Goal: Transaction & Acquisition: Purchase product/service

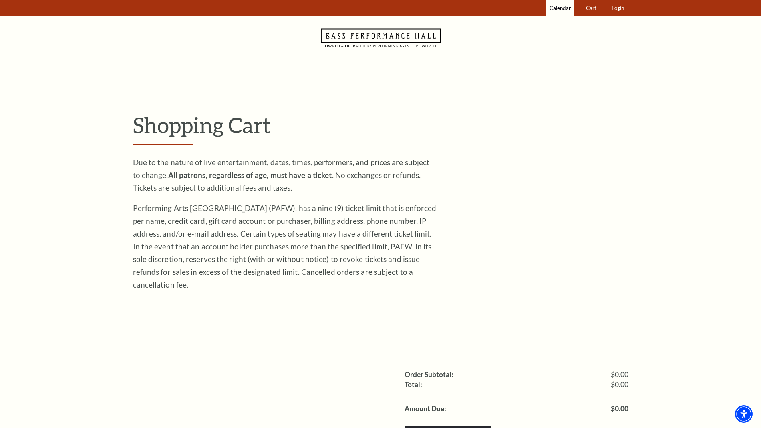
click at [556, 11] on span "Calendar" at bounding box center [559, 8] width 21 height 6
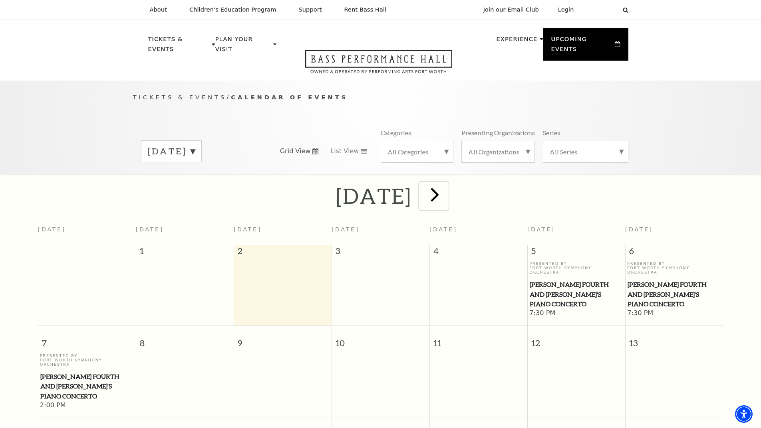
click at [446, 188] on span "next" at bounding box center [434, 194] width 23 height 23
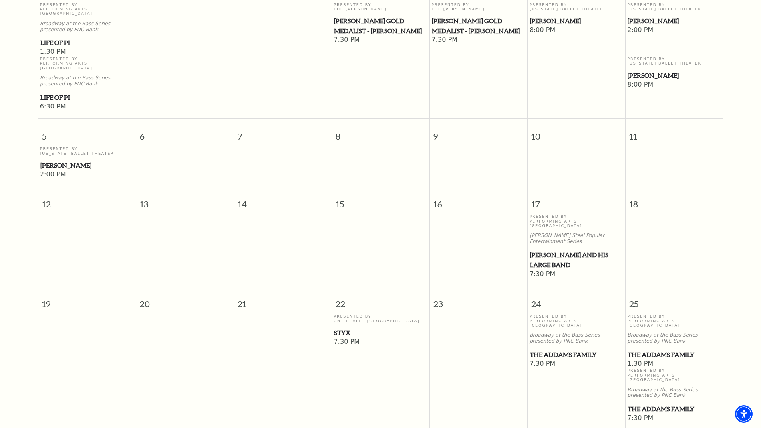
scroll to position [270, 0]
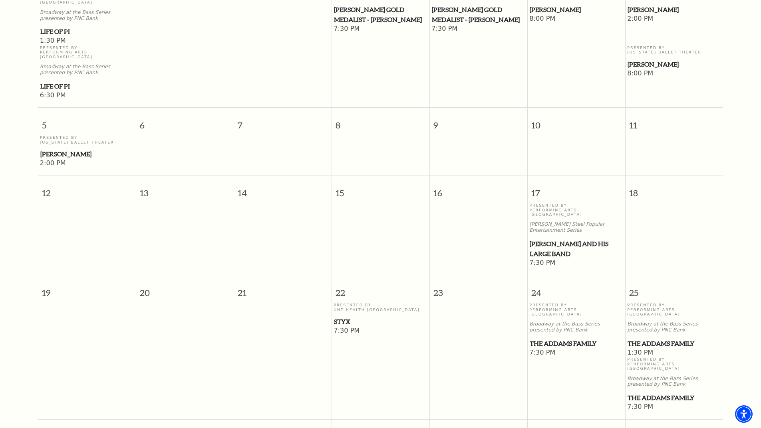
click at [544, 239] on span "Lyle Lovett and his Large Band" at bounding box center [576, 249] width 93 height 20
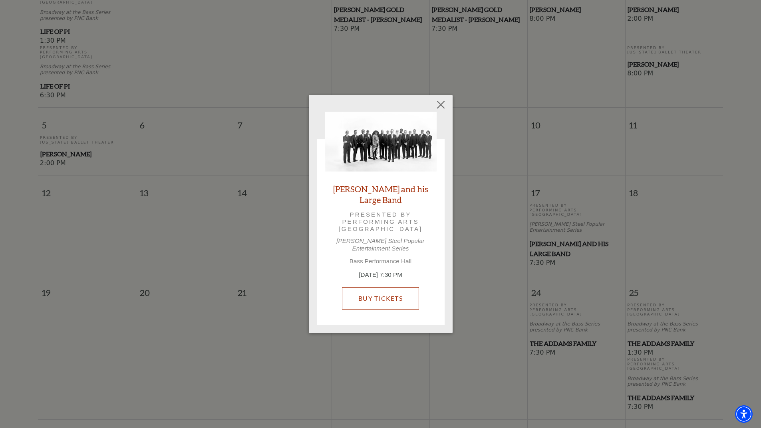
click at [379, 290] on link "Buy Tickets" at bounding box center [380, 299] width 77 height 22
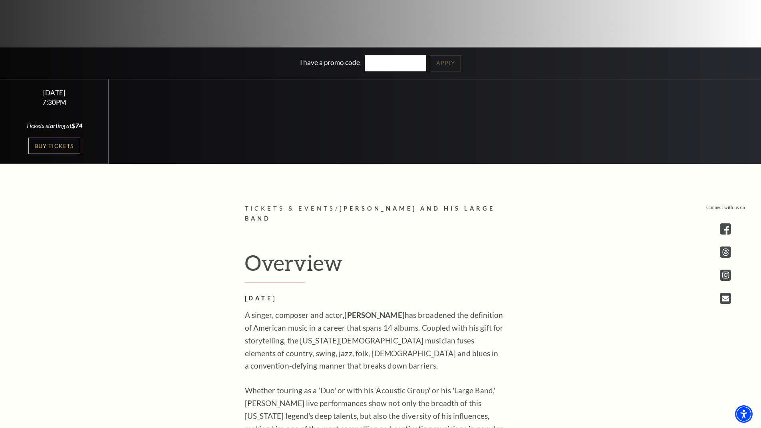
scroll to position [251, 0]
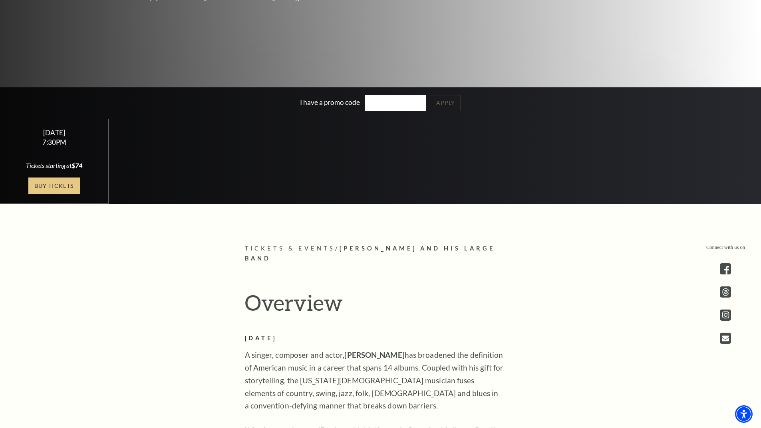
click at [55, 181] on link "Buy Tickets" at bounding box center [54, 186] width 52 height 16
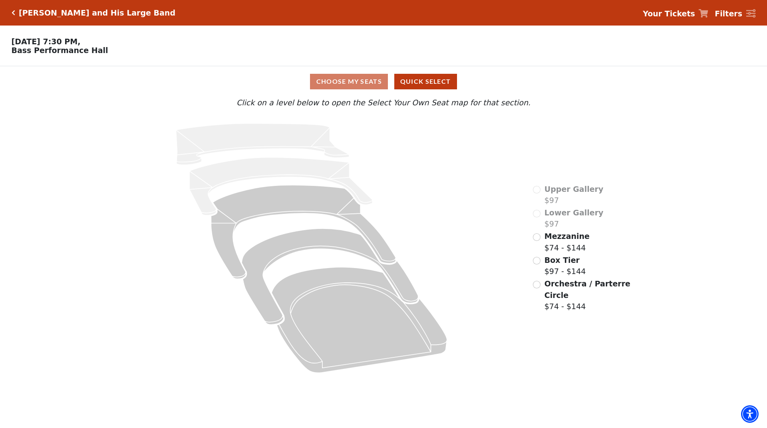
click at [340, 85] on div "Choose My Seats Quick Select" at bounding box center [383, 82] width 575 height 16
click at [536, 241] on input "Mezzanine$74 - $144\a" at bounding box center [537, 238] width 8 height 8
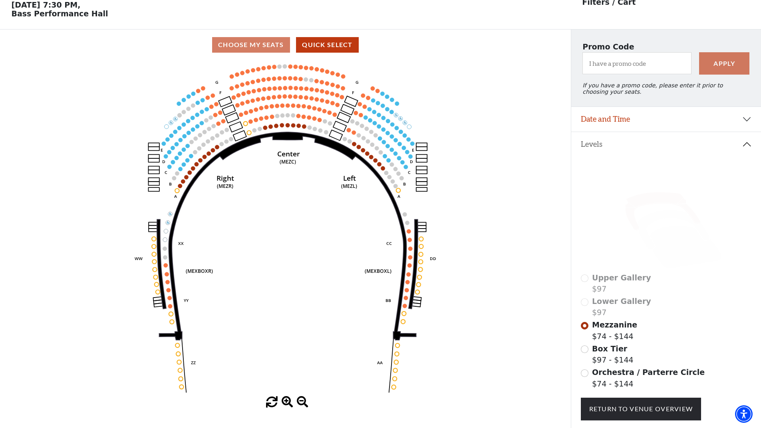
scroll to position [37, 0]
click at [665, 238] on icon at bounding box center [685, 247] width 71 height 43
